Goal: Information Seeking & Learning: Find contact information

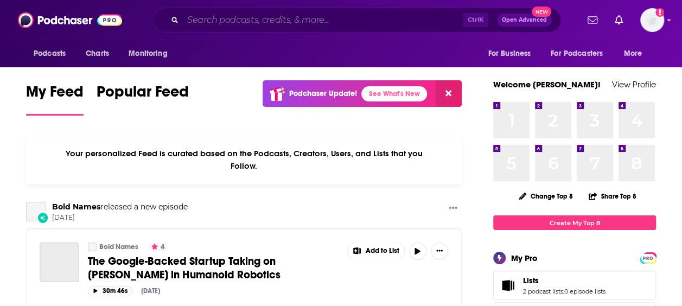
click at [253, 20] on input "Search podcasts, credits, & more..." at bounding box center [323, 19] width 280 height 17
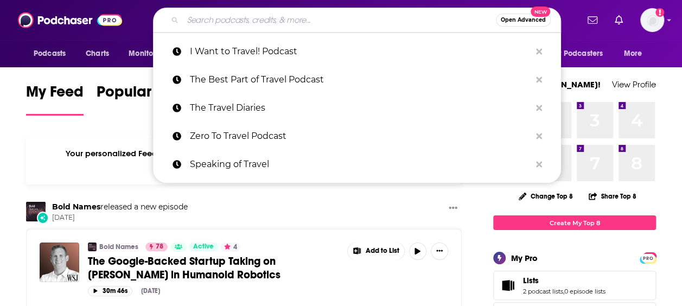
paste input "Add Passion and Stir"
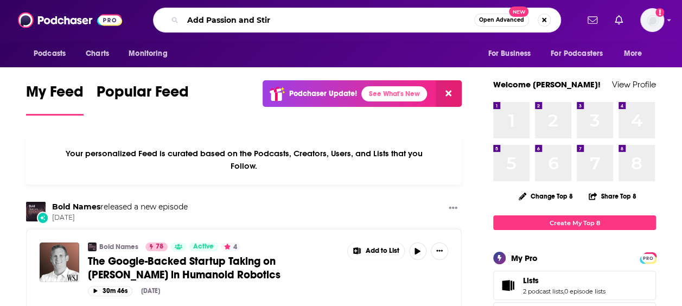
type input "Add Passion and Stir"
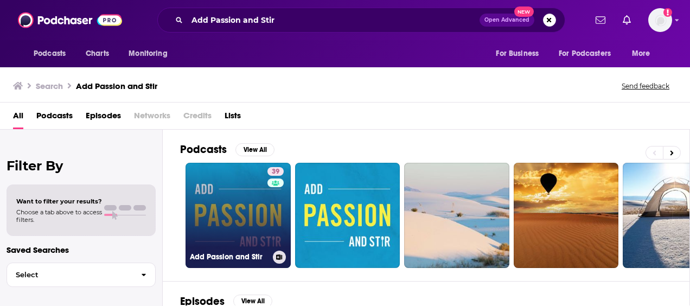
click at [229, 226] on link "39 Add Passion and Stir" at bounding box center [237, 215] width 105 height 105
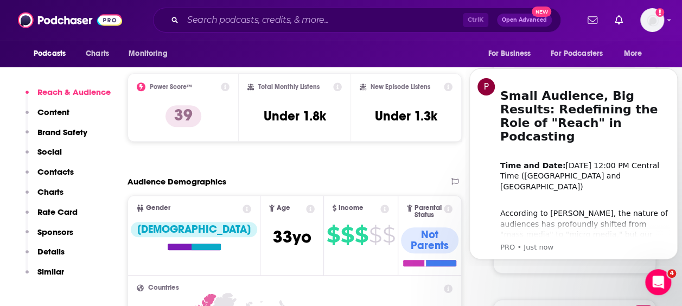
scroll to position [262, 0]
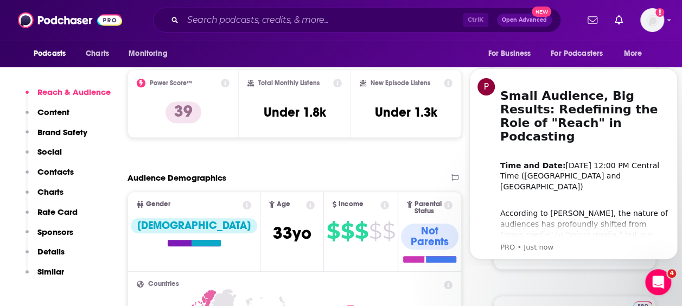
click at [301, 143] on div "Reach Power Score™ 39 Total Monthly Listens Under 1.8k New Episode Listens Unde…" at bounding box center [294, 98] width 334 height 96
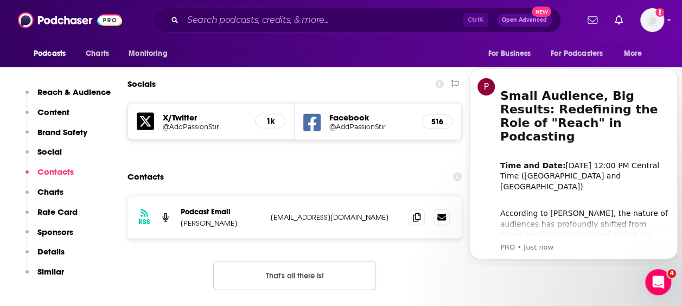
scroll to position [1036, 0]
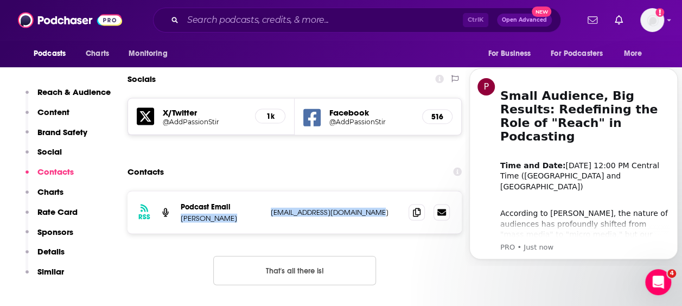
drag, startPoint x: 265, startPoint y: 166, endPoint x: 383, endPoint y: 166, distance: 118.2
click at [383, 191] on div "RSS Podcast Email Paul Woodhull paulwoodywoodhull@gmail.com paulwoodywoodhull@g…" at bounding box center [294, 212] width 334 height 42
drag, startPoint x: 383, startPoint y: 166, endPoint x: 430, endPoint y: 227, distance: 76.9
click at [430, 227] on div "RSS Podcast Email Paul Woodhull paulwoodywoodhull@gmail.com paulwoodywoodhull@g…" at bounding box center [294, 247] width 334 height 112
drag, startPoint x: 391, startPoint y: 164, endPoint x: 265, endPoint y: 166, distance: 126.9
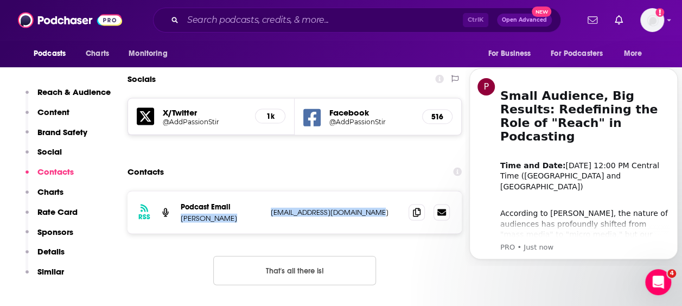
click at [265, 191] on div "RSS Podcast Email Paul Woodhull paulwoodywoodhull@gmail.com paulwoodywoodhull@g…" at bounding box center [294, 212] width 334 height 42
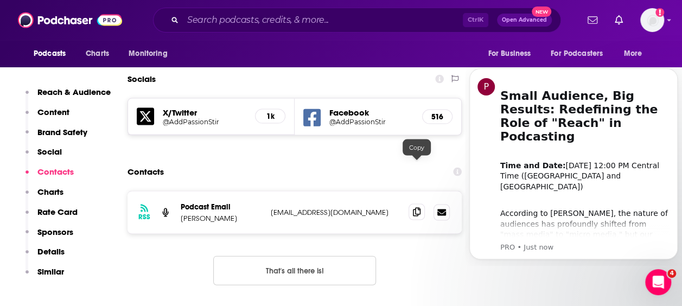
click at [422, 204] on span at bounding box center [416, 212] width 16 height 16
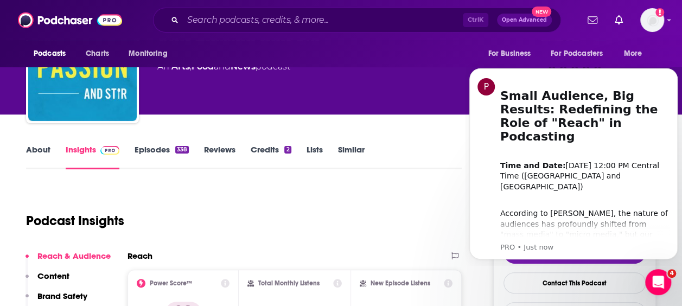
scroll to position [0, 0]
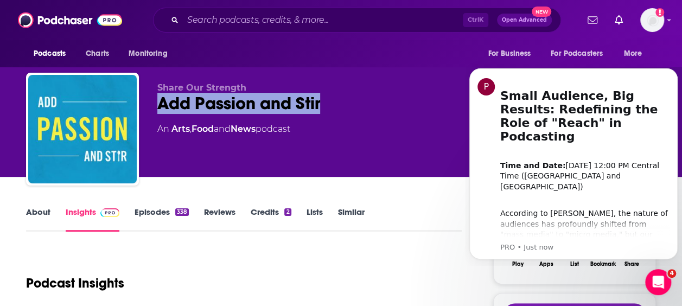
drag, startPoint x: 359, startPoint y: 99, endPoint x: 153, endPoint y: 105, distance: 205.6
click at [153, 105] on div "Share Our Strength Add Passion and Stir 39 An Arts , Food and News podcast 39 G…" at bounding box center [340, 131] width 629 height 117
copy h2 "Add Passion and Stir"
drag, startPoint x: 154, startPoint y: 81, endPoint x: 350, endPoint y: 110, distance: 198.4
click at [350, 110] on div "Share Our Strength Add Passion and Stir 39 An Arts , Food and News podcast 39 G…" at bounding box center [340, 131] width 629 height 117
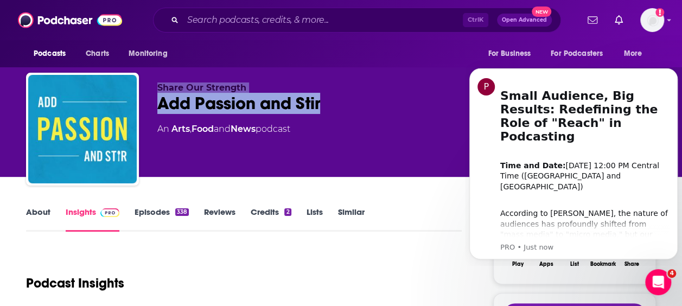
copy div "Share Our Strength Add Passion and Stir"
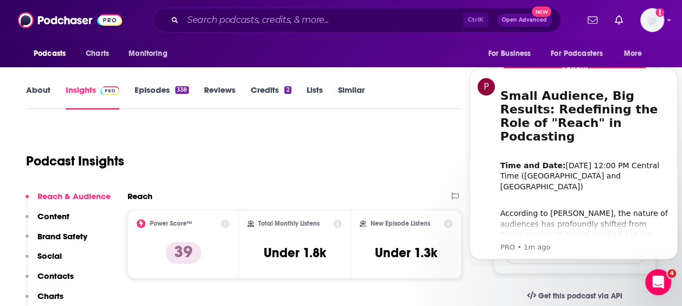
scroll to position [123, 0]
click at [262, 15] on input "Search podcasts, credits, & more..." at bounding box center [323, 19] width 280 height 17
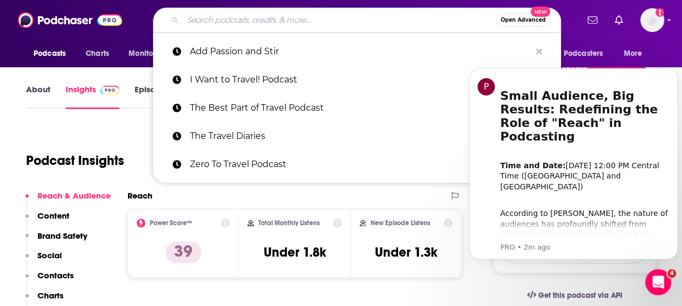
paste input "Food Dignity® Podcast"
type input "Food Dignity® Podcast"
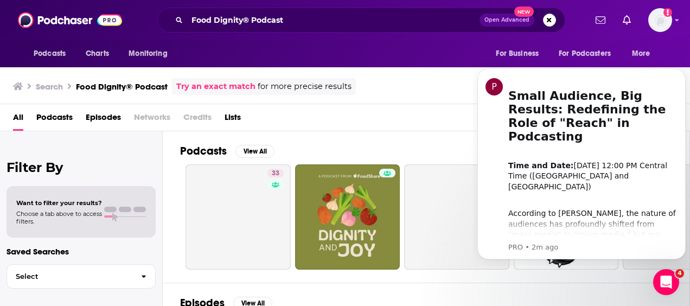
click at [331, 86] on span "for more precise results" at bounding box center [305, 86] width 94 height 12
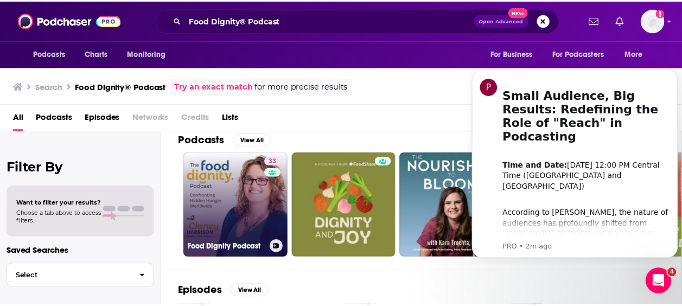
scroll to position [12, 0]
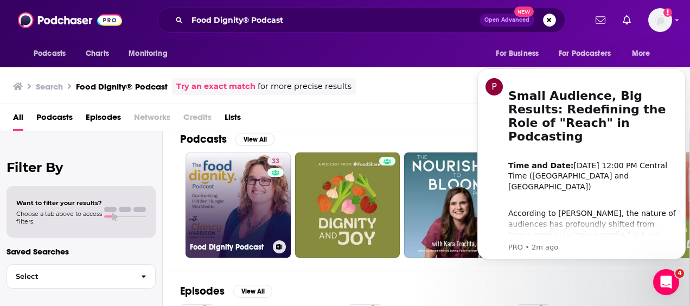
click at [248, 196] on link "33 Food Dignity Podcast" at bounding box center [237, 204] width 105 height 105
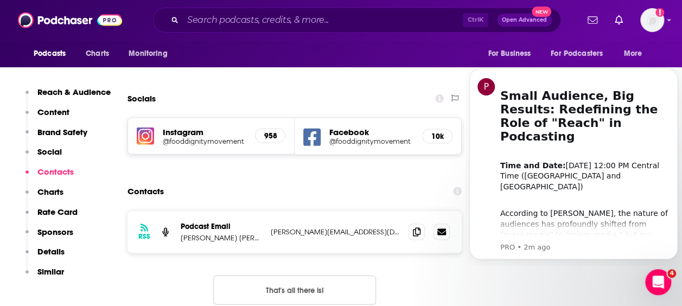
scroll to position [1008, 0]
drag, startPoint x: 372, startPoint y: 194, endPoint x: 270, endPoint y: 194, distance: 102.5
click at [270, 210] on div "RSS Podcast Email Clancy Cash Harrison, MS, RDN, FAND clancy@clancyharrison.com…" at bounding box center [294, 231] width 334 height 42
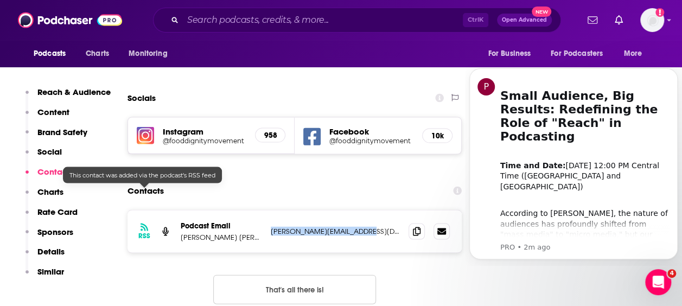
copy p "clancy@clancyharrison.com"
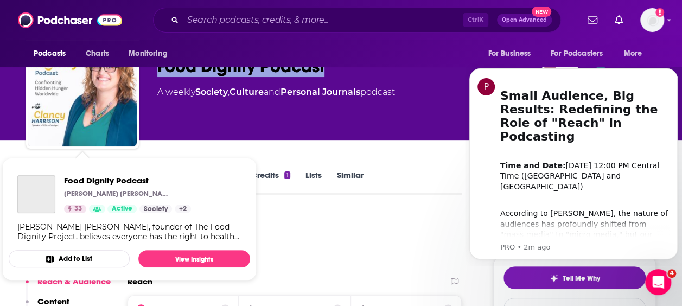
scroll to position [54, 0]
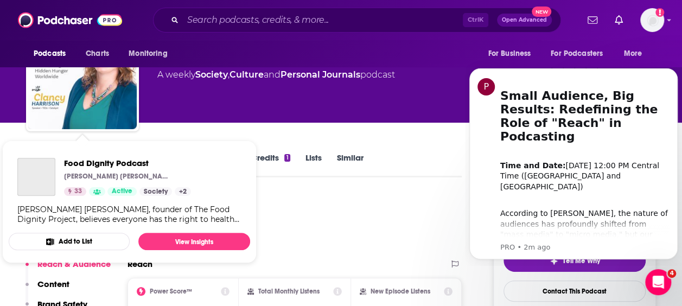
drag, startPoint x: 331, startPoint y: 108, endPoint x: 128, endPoint y: 86, distance: 204.1
click at [128, 86] on div "Clancy Cash Harrison, MS, RDN, FAND Food Dignity Podcast 33 A weekly Society , …" at bounding box center [340, 76] width 629 height 117
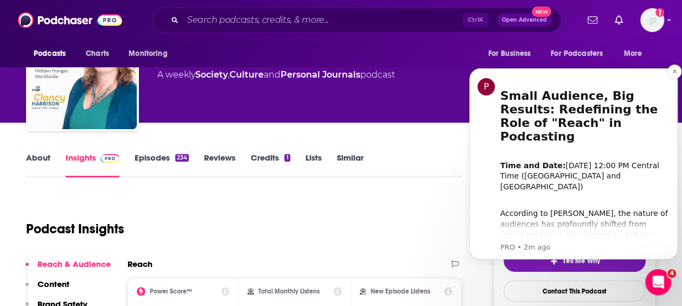
click at [496, 95] on div "P Small Audience, Big Results: Redefining the Role of "Reach" in Podcasting ​ T…" at bounding box center [573, 163] width 192 height 177
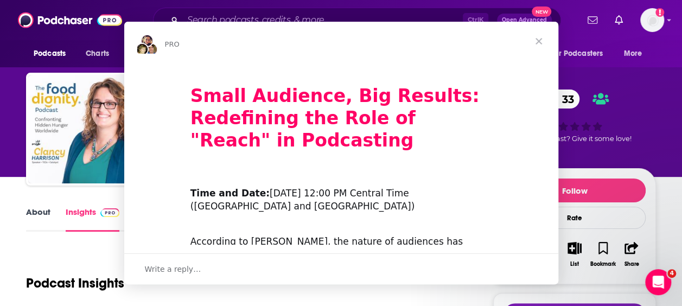
scroll to position [0, 0]
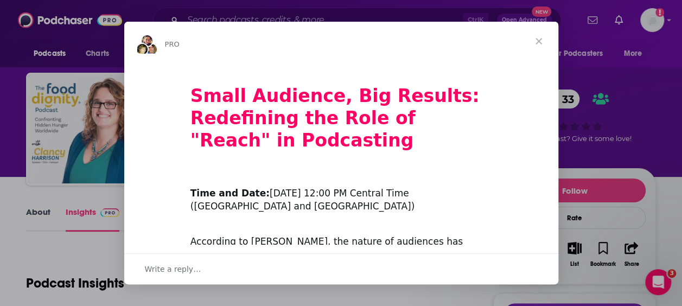
click at [545, 39] on span "Close" at bounding box center [538, 41] width 39 height 39
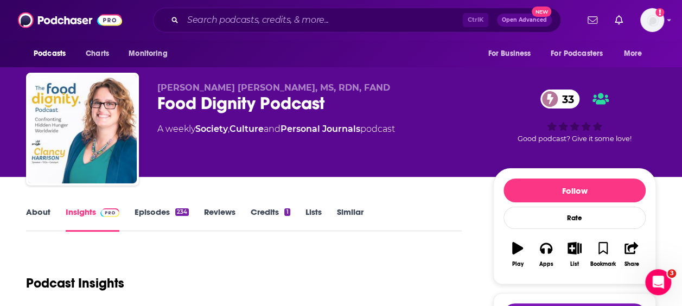
click at [340, 170] on div "Clancy Cash Harrison, MS, RDN, FAND Food Dignity Podcast 33 A weekly Society , …" at bounding box center [406, 131] width 498 height 98
click at [311, 24] on input "Search podcasts, credits, & more..." at bounding box center [323, 19] width 280 height 17
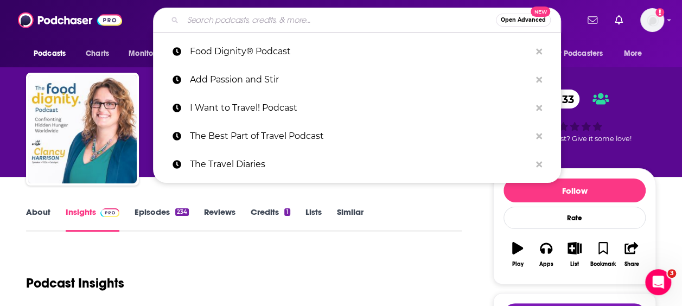
paste input "https://podcasts.apple.com/us/podcast/nonprofit-leadership-podcast/id1102505312"
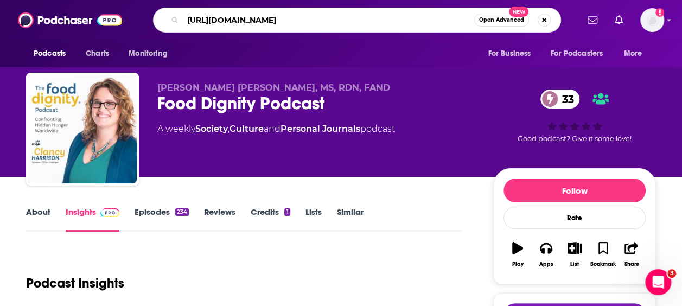
type input "https://podcasts.apple.com/us/podcast/nonprofit-leadership-podcast/id1102505312"
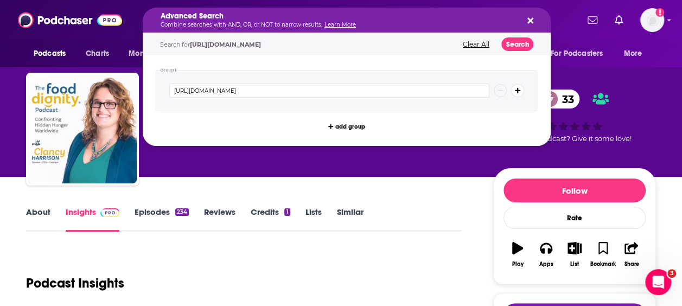
click at [365, 16] on h5 "Advanced Search" at bounding box center [337, 16] width 355 height 8
drag, startPoint x: 365, startPoint y: 16, endPoint x: 351, endPoint y: 25, distance: 16.8
click at [351, 25] on link "Learn More" at bounding box center [339, 24] width 31 height 7
click at [529, 22] on icon "Search podcasts, credits, & more..." at bounding box center [530, 21] width 6 height 6
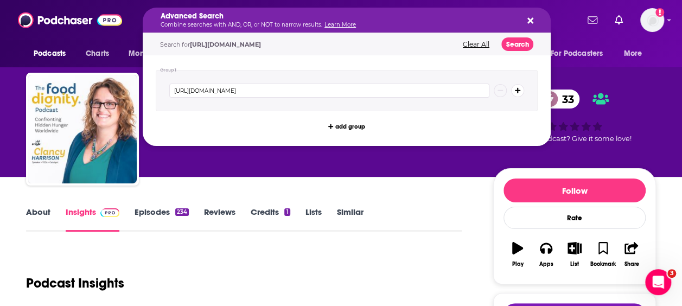
drag, startPoint x: 185, startPoint y: 21, endPoint x: 571, endPoint y: 13, distance: 386.7
click at [403, 88] on input "https://podcasts.apple.com/us/podcast/nonprofit-leadership-podcast/id1102505312" at bounding box center [329, 90] width 320 height 14
click at [478, 41] on button "Clear All" at bounding box center [475, 45] width 33 height 8
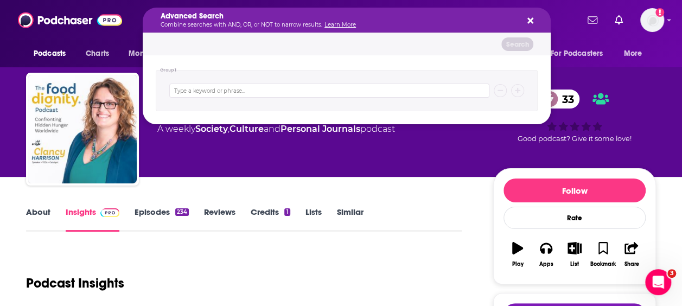
click at [268, 41] on div "Search" at bounding box center [347, 44] width 408 height 22
click at [532, 17] on icon "Search podcasts, credits, & more..." at bounding box center [530, 20] width 6 height 9
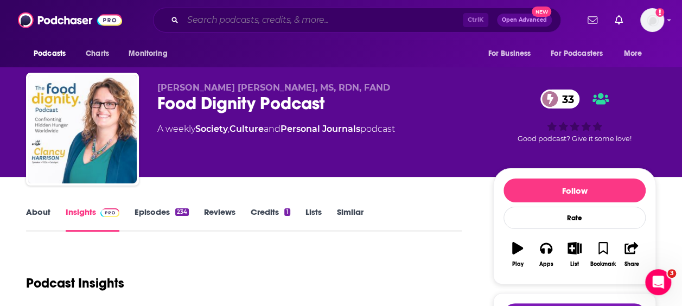
click at [357, 17] on input "Search podcasts, credits, & more..." at bounding box center [323, 19] width 280 height 17
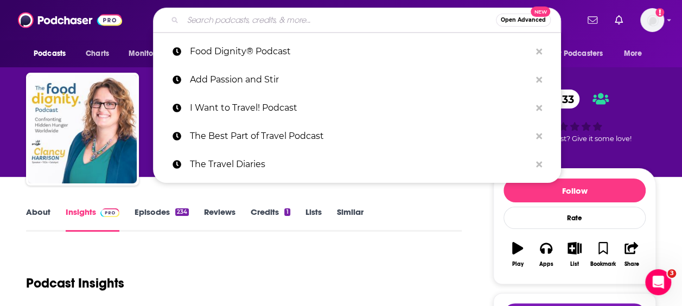
paste input "Nonprofit Leadership Podcast"
type input "Nonprofit Leadership Podcast"
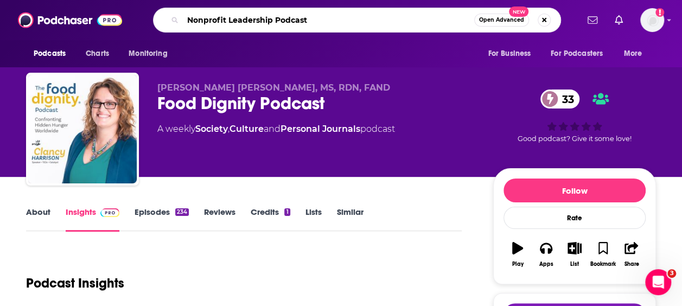
click at [396, 25] on input "Nonprofit Leadership Podcast" at bounding box center [328, 19] width 291 height 17
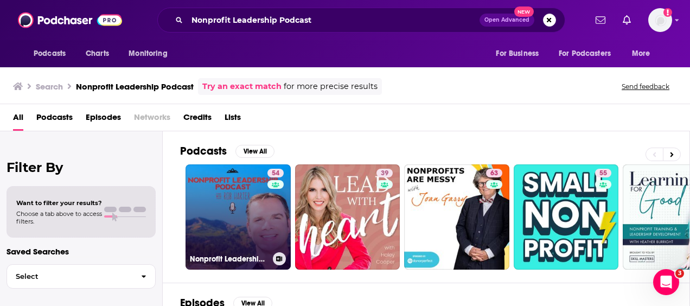
click at [247, 213] on link "54 Nonprofit Leadership Podcast" at bounding box center [237, 216] width 105 height 105
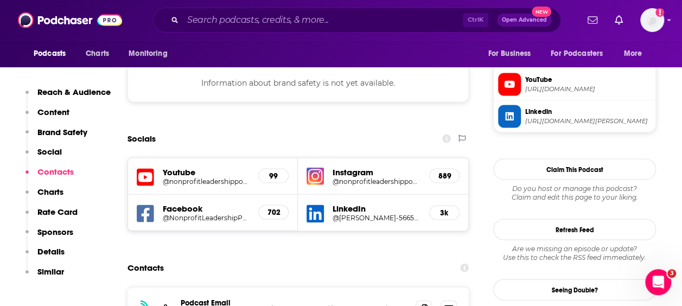
scroll to position [1046, 0]
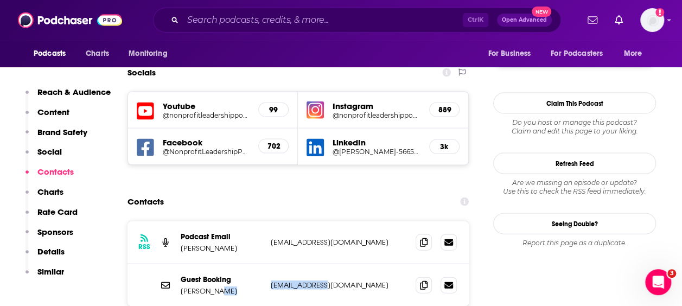
drag, startPoint x: 260, startPoint y: 233, endPoint x: 333, endPoint y: 233, distance: 73.7
click at [0, 0] on div "Guest Booking Rob Harter Rob@ccofpc.org Rob@ccofpc.org" at bounding box center [0, 0] width 0 height 0
copy div "Rob@ccofpc.org"
drag, startPoint x: 367, startPoint y: 190, endPoint x: 264, endPoint y: 192, distance: 102.5
click at [264, 221] on div "RSS Podcast Email Rob Harter nathanvineyard@gmail.com nathanvineyard@gmail.com" at bounding box center [297, 242] width 341 height 43
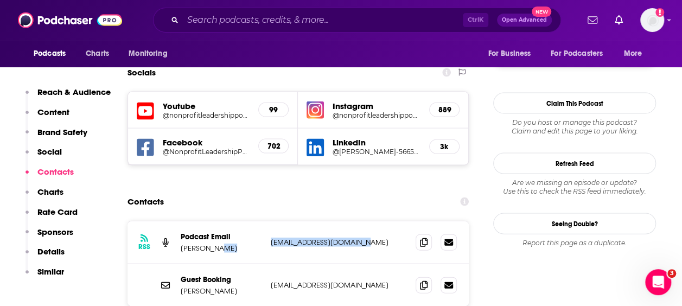
copy div "nathanvineyard@gmail.com"
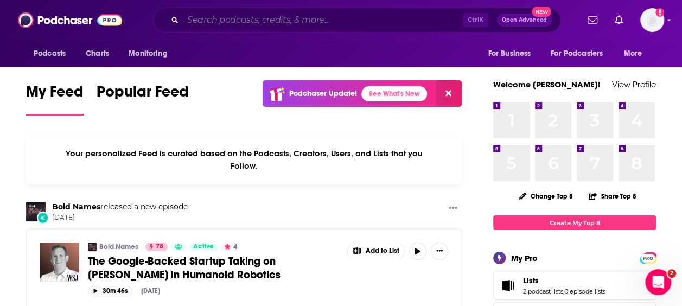
click at [331, 25] on input "Search podcasts, credits, & more..." at bounding box center [323, 19] width 280 height 17
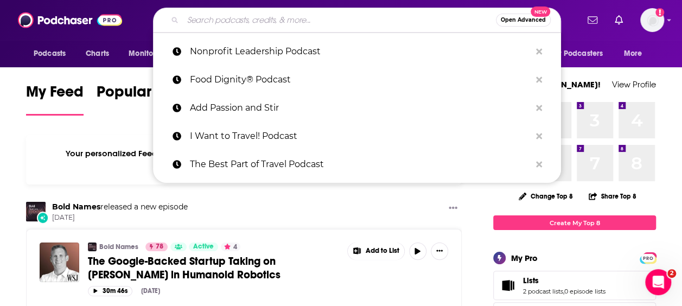
paste input "Food, Family, & Philanthropy"
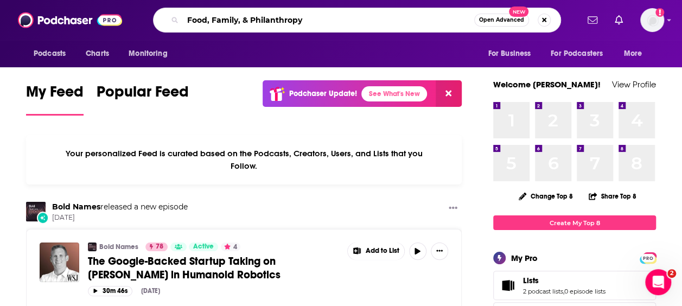
type input "Food, Family, & Philanthropy"
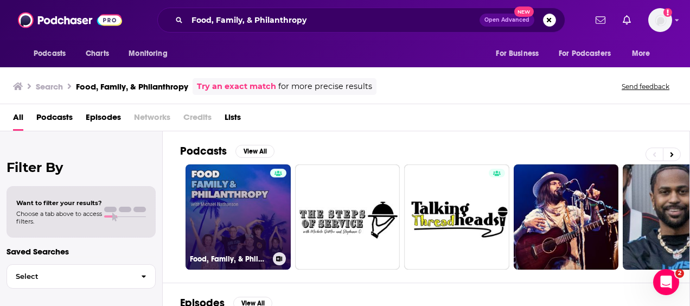
click at [243, 216] on link "Food, Family, & Philanthropy" at bounding box center [237, 216] width 105 height 105
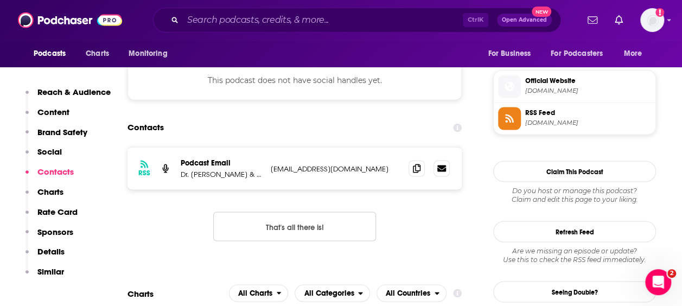
scroll to position [863, 0]
drag, startPoint x: 345, startPoint y: 170, endPoint x: 270, endPoint y: 168, distance: 74.8
click at [270, 168] on div "RSS Podcast Email Dr. [PERSON_NAME] & Dr. [PERSON_NAME] [EMAIL_ADDRESS][DOMAIN_…" at bounding box center [294, 167] width 334 height 42
copy p "[EMAIL_ADDRESS][DOMAIN_NAME]"
click at [450, 221] on div "RSS Podcast Email Dr. [PERSON_NAME] & Dr. [PERSON_NAME] [EMAIL_ADDRESS][DOMAIN_…" at bounding box center [294, 202] width 334 height 112
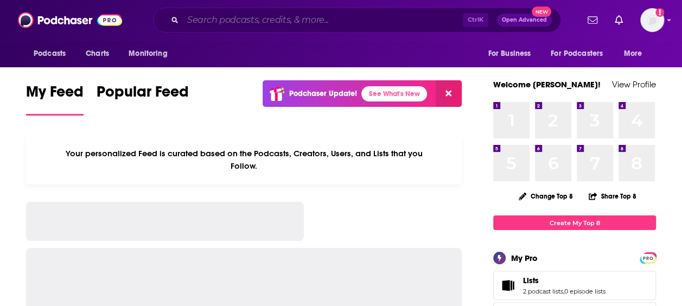
click at [324, 12] on input "Search podcasts, credits, & more..." at bounding box center [323, 19] width 280 height 17
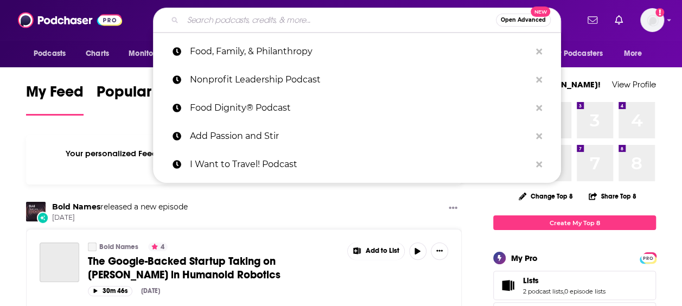
paste input "Food Safety Matters"
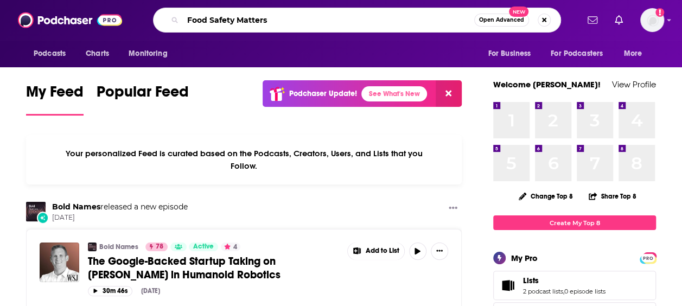
type input "Food Safety Matters"
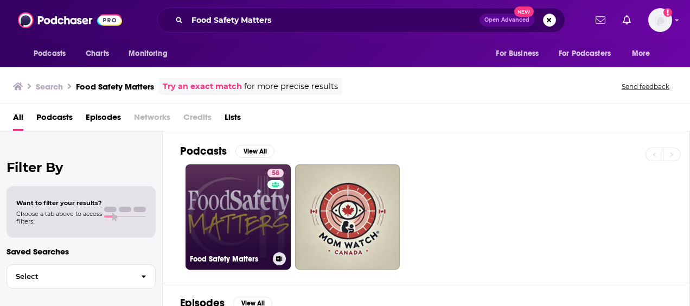
click at [248, 199] on link "58 Food Safety Matters" at bounding box center [237, 216] width 105 height 105
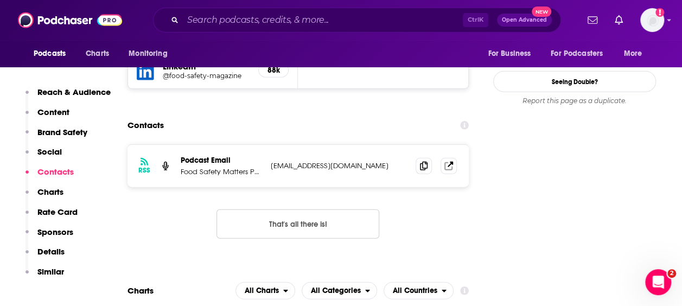
scroll to position [1319, 0]
drag, startPoint x: 267, startPoint y: 131, endPoint x: 397, endPoint y: 129, distance: 130.1
click at [397, 145] on div "RSS Podcast Email Food Safety Matters Podcast Email podcast@foodsafetymagazine.…" at bounding box center [297, 166] width 341 height 42
copy p "podcast@foodsafetymagazine.com"
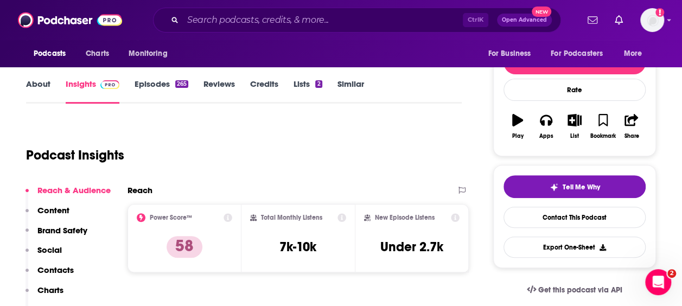
scroll to position [0, 0]
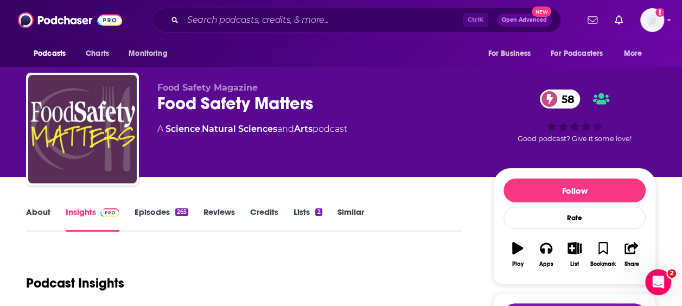
click at [232, 110] on div "Food Safety Matters 58" at bounding box center [316, 103] width 318 height 21
click at [213, 101] on div "Food Safety Matters 58" at bounding box center [316, 103] width 318 height 21
click at [215, 170] on div "Food Safety Magazine Food Safety Matters 58 A Science , Natural Sciences and Ar…" at bounding box center [406, 131] width 498 height 98
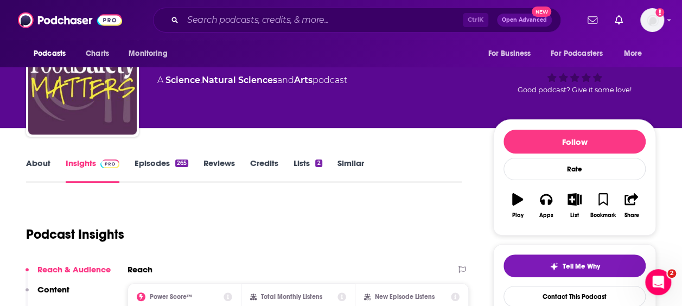
scroll to position [49, 0]
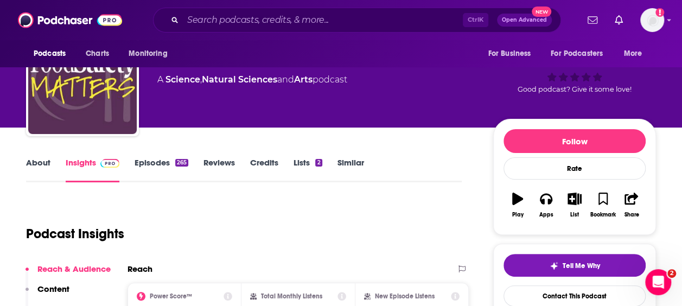
click at [28, 162] on link "About" at bounding box center [38, 169] width 24 height 25
